Goal: Information Seeking & Learning: Compare options

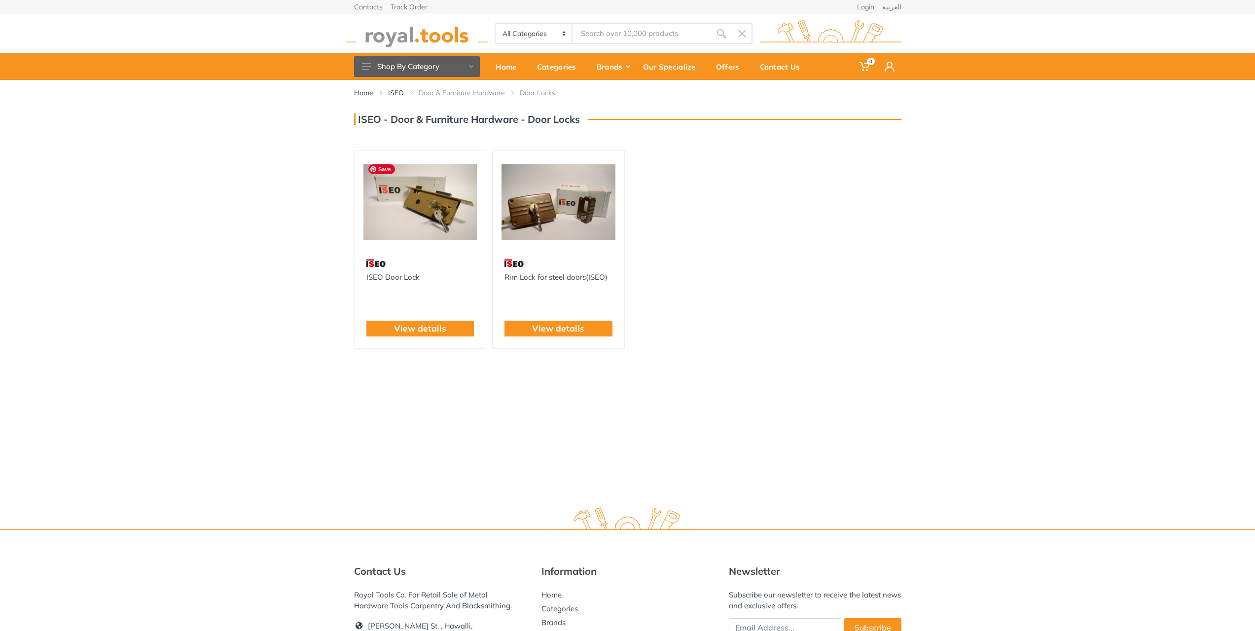
click at [404, 204] on img at bounding box center [420, 201] width 114 height 85
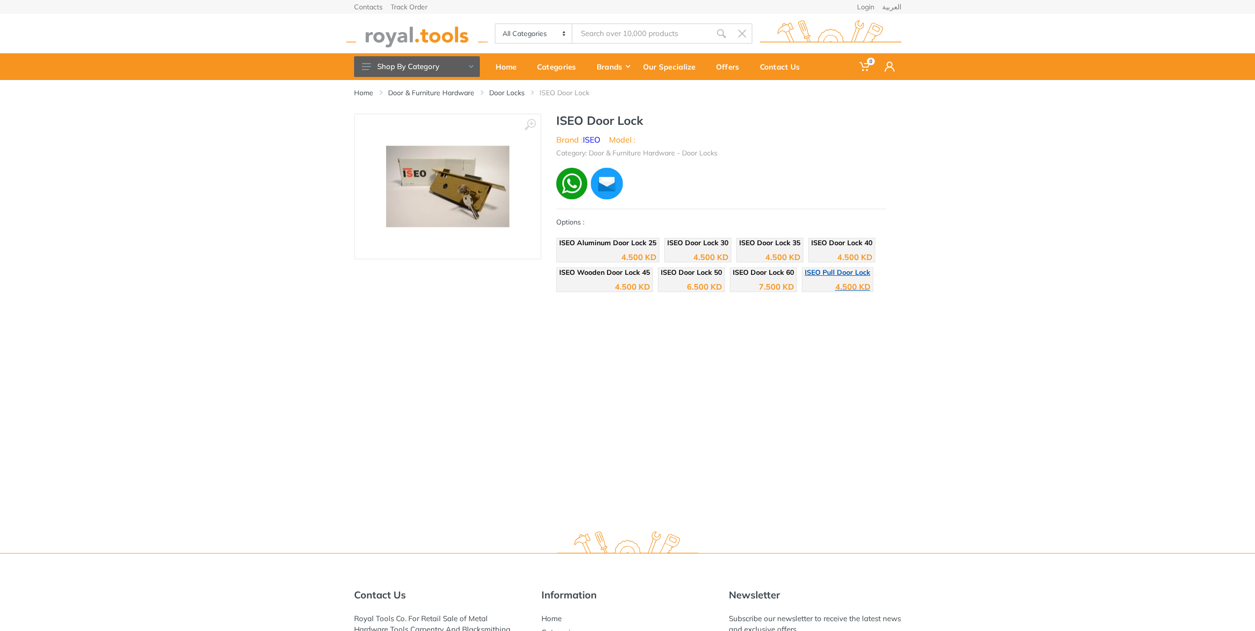
click at [825, 276] on span "ISEO Pull Door Lock" at bounding box center [838, 272] width 66 height 9
click at [755, 281] on div "7.500 KD" at bounding box center [763, 283] width 61 height 15
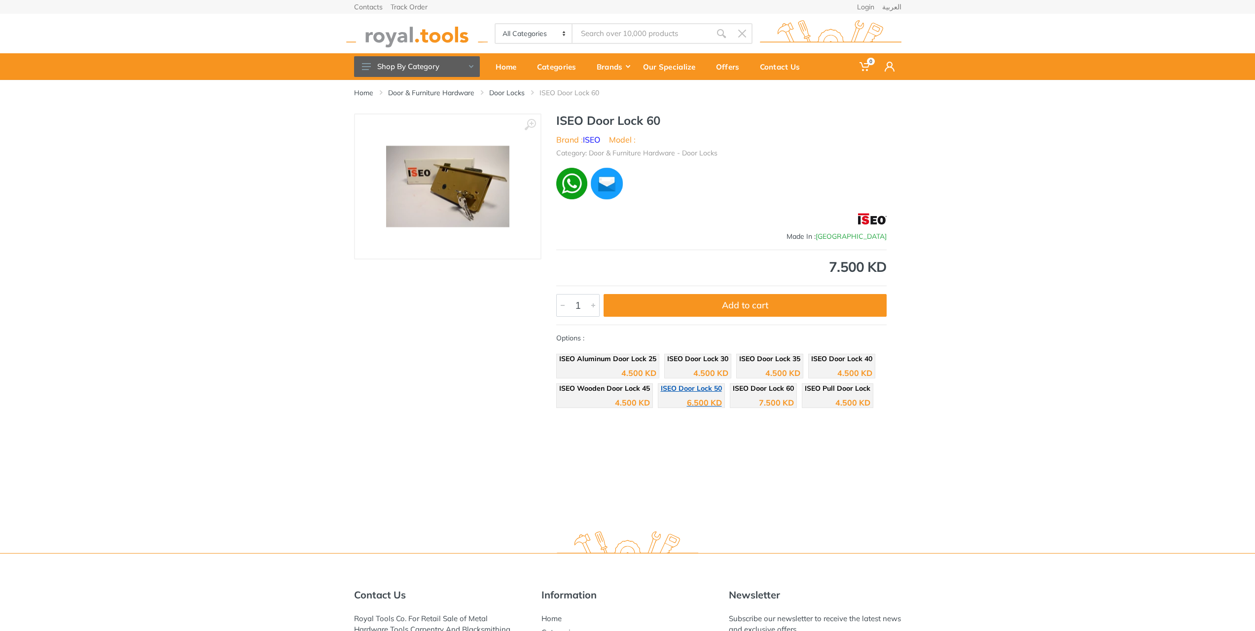
click at [692, 390] on span "ISEO Door Lock 50" at bounding box center [691, 388] width 61 height 9
